Goal: Information Seeking & Learning: Find specific page/section

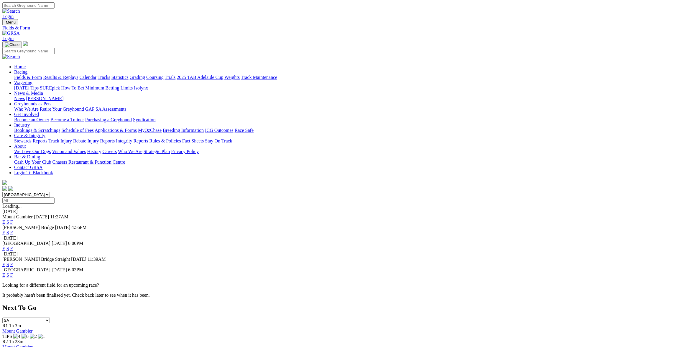
click at [50, 192] on select "[GEOGRAPHIC_DATA] [GEOGRAPHIC_DATA] [GEOGRAPHIC_DATA] [GEOGRAPHIC_DATA] [GEOGRA…" at bounding box center [25, 195] width 47 height 6
select select "[GEOGRAPHIC_DATA]"
click at [50, 192] on select "[GEOGRAPHIC_DATA] [GEOGRAPHIC_DATA] [GEOGRAPHIC_DATA] [GEOGRAPHIC_DATA] [GEOGRA…" at bounding box center [25, 195] width 47 height 6
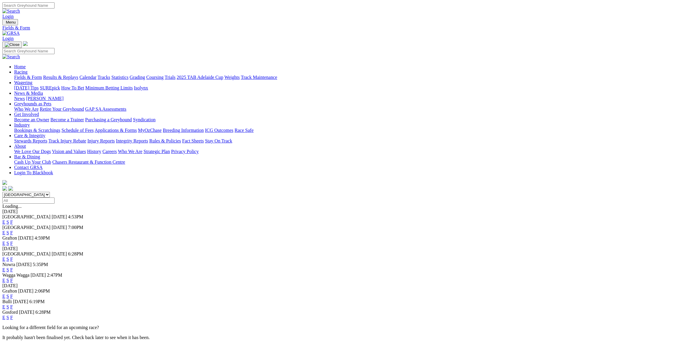
click at [13, 230] on link "F" at bounding box center [11, 232] width 3 height 5
click at [50, 192] on select "[GEOGRAPHIC_DATA] [GEOGRAPHIC_DATA] [GEOGRAPHIC_DATA] [GEOGRAPHIC_DATA] [GEOGRA…" at bounding box center [25, 195] width 47 height 6
select select "SA"
click at [50, 192] on select "[GEOGRAPHIC_DATA] [GEOGRAPHIC_DATA] [GEOGRAPHIC_DATA] [GEOGRAPHIC_DATA] [GEOGRA…" at bounding box center [25, 195] width 47 height 6
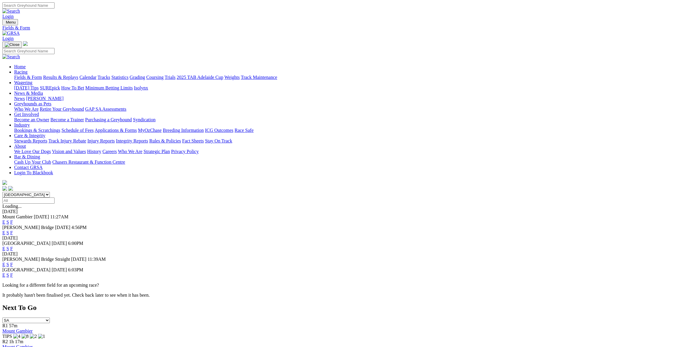
click at [13, 230] on link "F" at bounding box center [11, 232] width 3 height 5
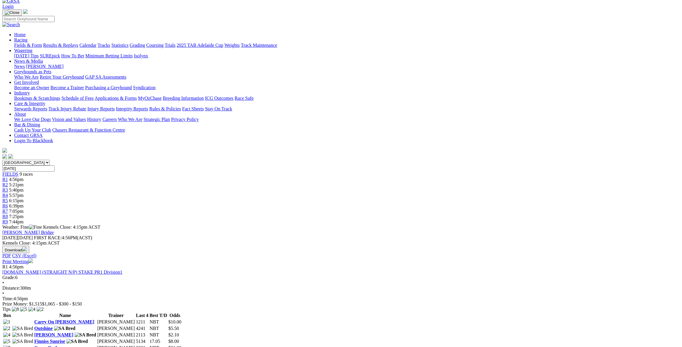
scroll to position [29, 0]
